Goal: Transaction & Acquisition: Purchase product/service

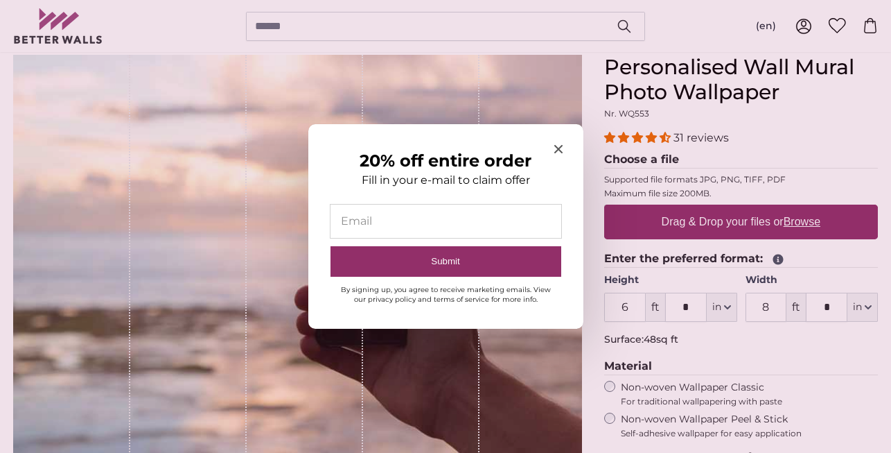
click at [559, 149] on icon "Close modal" at bounding box center [558, 149] width 8 height 8
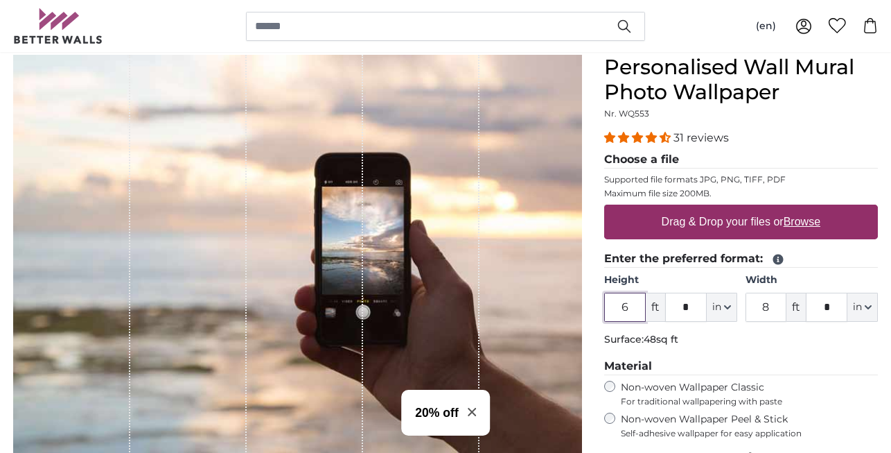
click at [625, 306] on input "6" at bounding box center [625, 306] width 42 height 29
type input "3"
click at [764, 333] on p "Surface: 24sq ft" at bounding box center [741, 340] width 274 height 14
click at [769, 304] on input "8" at bounding box center [767, 306] width 42 height 29
type input "30"
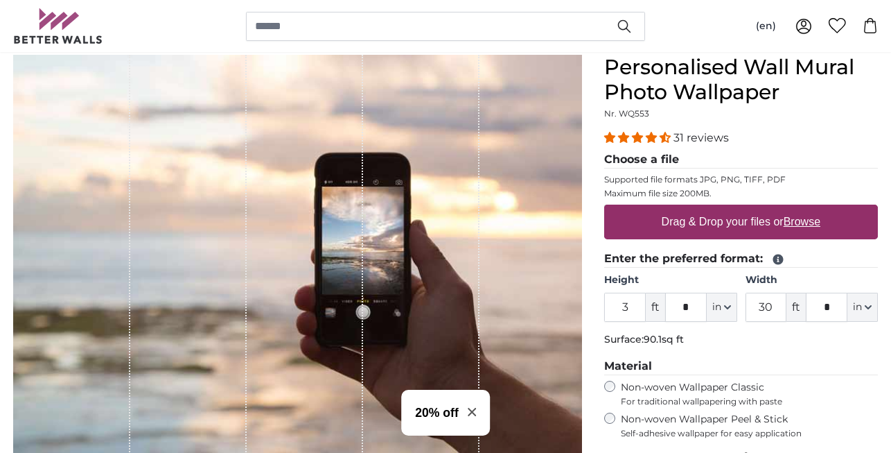
click at [783, 339] on p "Surface: 90.1sq ft" at bounding box center [741, 340] width 274 height 14
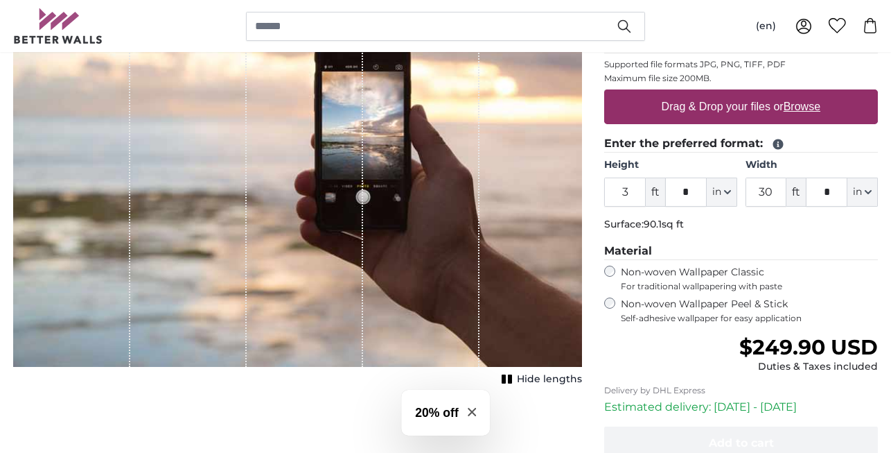
scroll to position [241, 0]
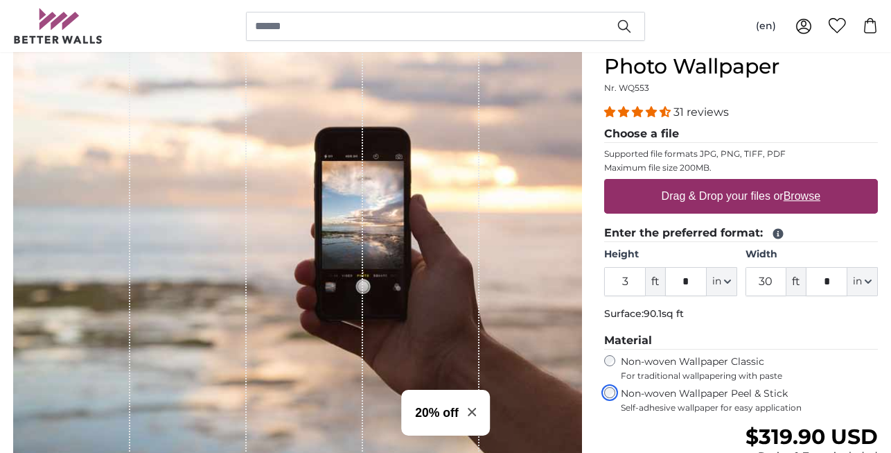
scroll to position [156, 0]
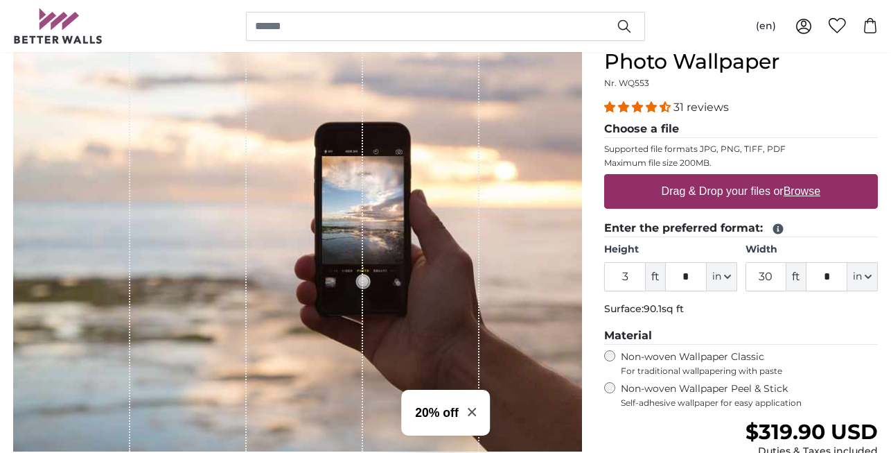
click at [685, 195] on label "Drag & Drop your files or Browse" at bounding box center [741, 191] width 170 height 28
click at [685, 178] on input "Drag & Drop your files or Browse" at bounding box center [741, 176] width 274 height 4
click at [803, 191] on u "Browse" at bounding box center [802, 191] width 37 height 12
click at [803, 178] on input "Drag & Drop your files or Browse" at bounding box center [741, 176] width 274 height 4
click at [807, 195] on u "Browse" at bounding box center [802, 191] width 37 height 12
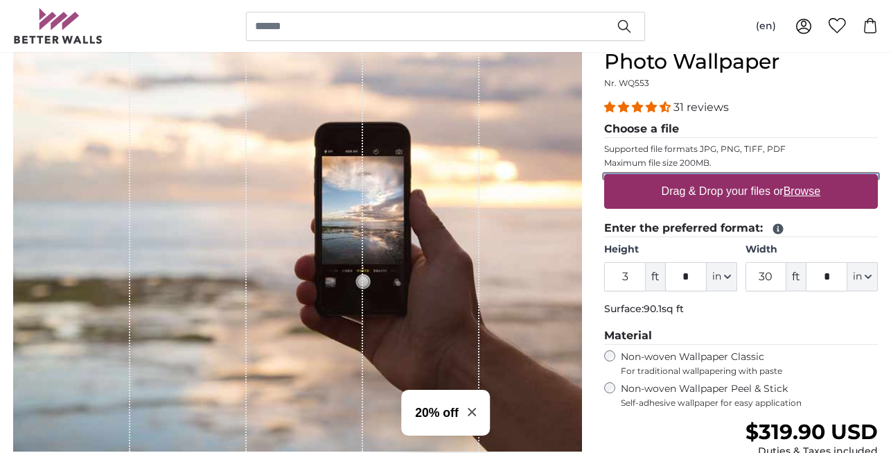
click at [807, 178] on input "Drag & Drop your files or Browse" at bounding box center [741, 176] width 274 height 4
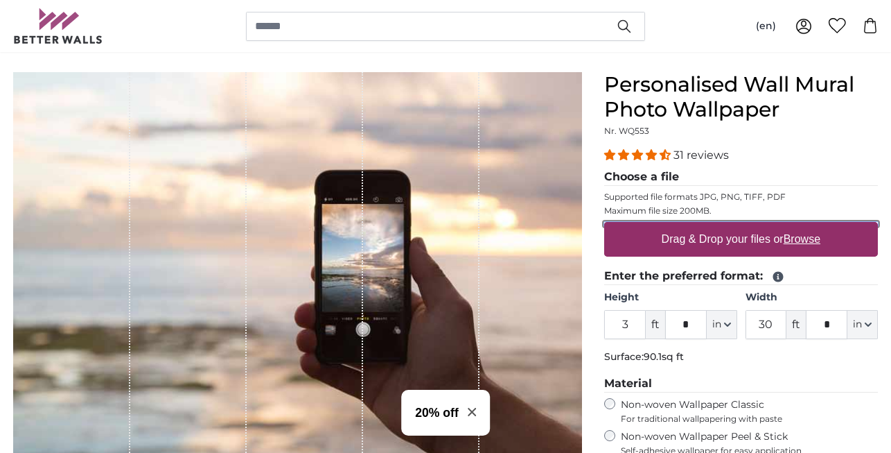
scroll to position [106, 0]
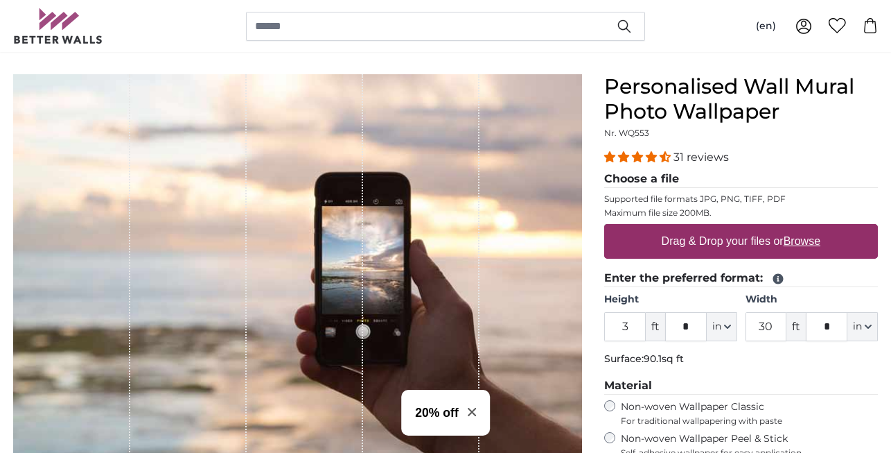
click at [801, 239] on u "Browse" at bounding box center [802, 241] width 37 height 12
click at [801, 228] on input "Drag & Drop your files or Browse" at bounding box center [741, 226] width 274 height 4
type input "**********"
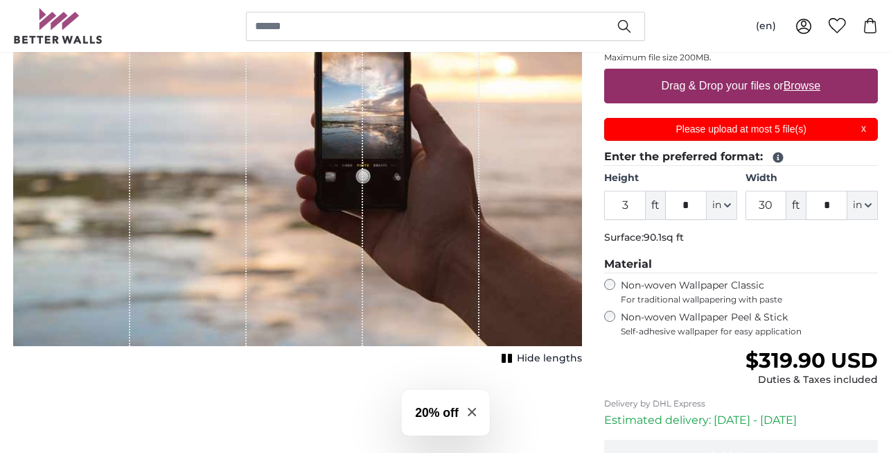
scroll to position [263, 0]
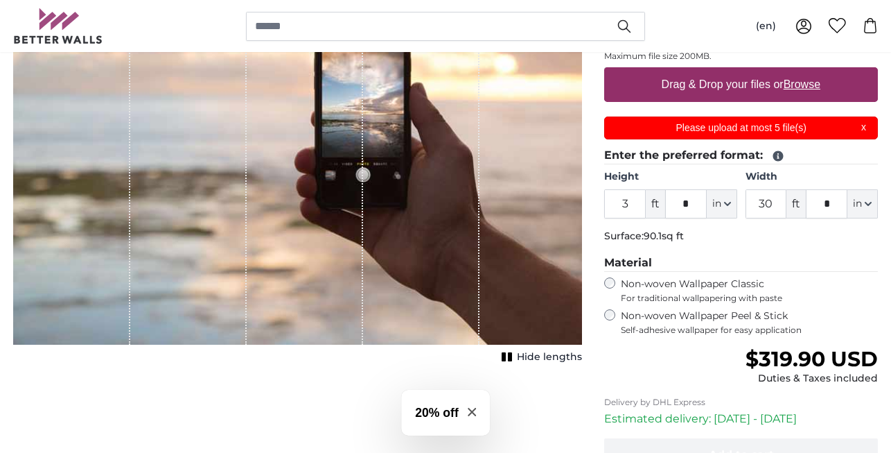
click at [545, 359] on span "Hide lengths" at bounding box center [549, 357] width 65 height 14
click at [545, 359] on span "Show lengths" at bounding box center [547, 357] width 70 height 14
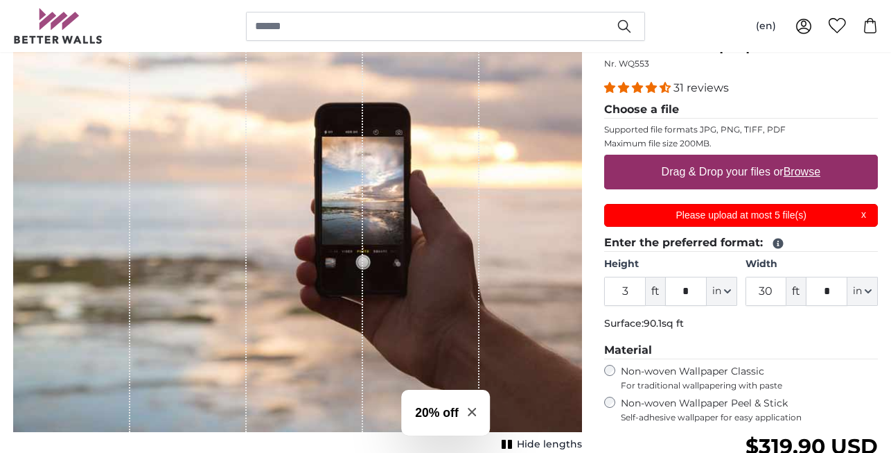
scroll to position [174, 0]
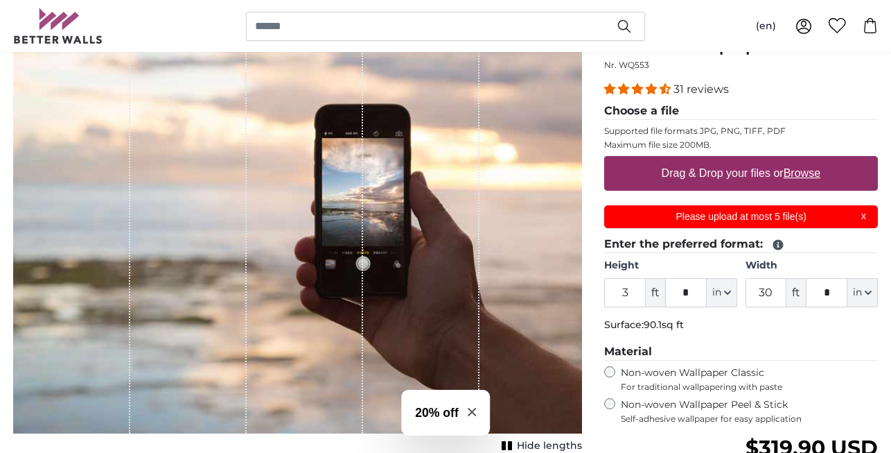
click at [672, 258] on fieldset "Enter the preferred format: Height 3 ft * in Centimeter (cm) Inches (inch) Feet…" at bounding box center [741, 287] width 274 height 102
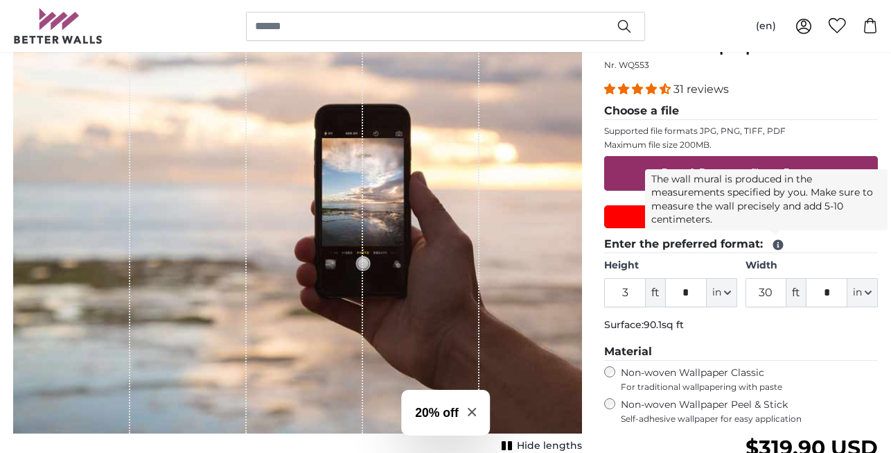
click at [776, 245] on icon at bounding box center [778, 244] width 12 height 12
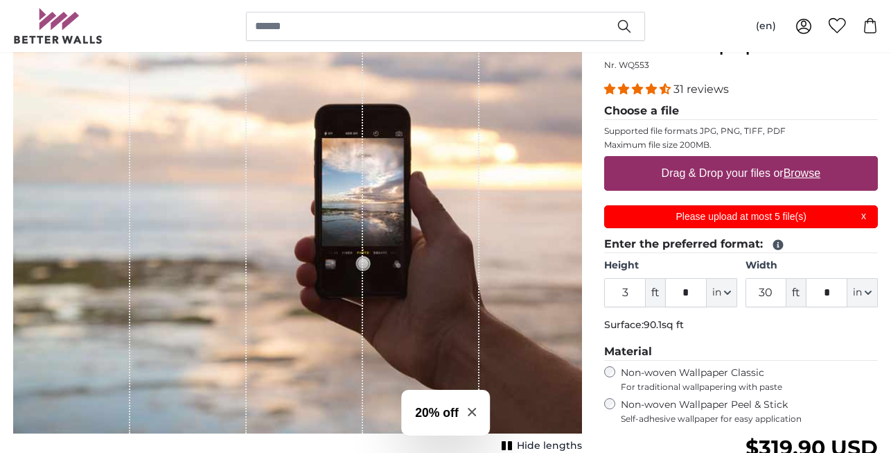
click at [776, 245] on icon at bounding box center [778, 244] width 12 height 12
click at [821, 249] on legend "Enter the preferred format:" at bounding box center [741, 244] width 274 height 17
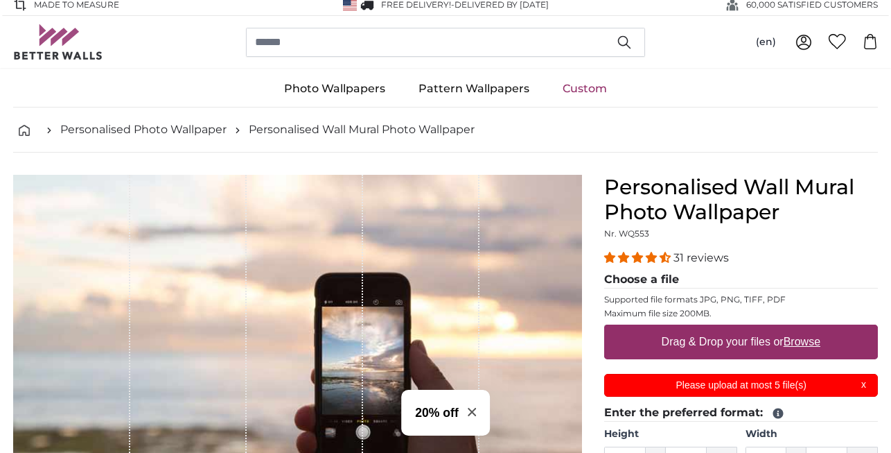
scroll to position [0, 0]
